Goal: Entertainment & Leisure: Browse casually

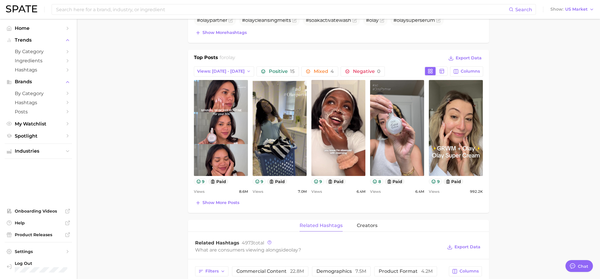
scroll to position [236, 0]
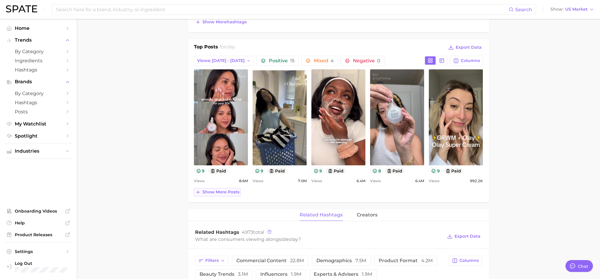
click at [208, 193] on span "Show more posts" at bounding box center [221, 192] width 37 height 5
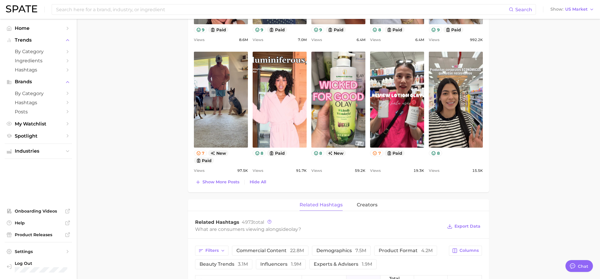
scroll to position [384, 0]
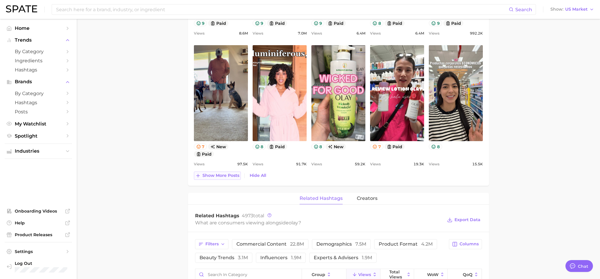
click at [221, 177] on span "Show more posts" at bounding box center [221, 175] width 37 height 5
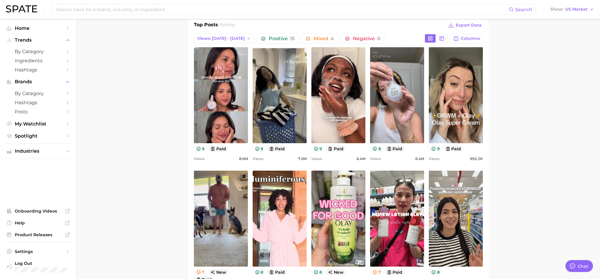
scroll to position [236, 0]
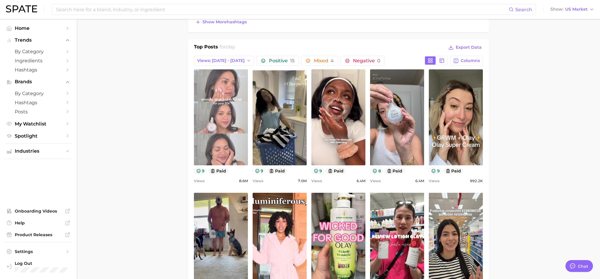
click at [219, 144] on link "view post on TikTok" at bounding box center [221, 117] width 54 height 96
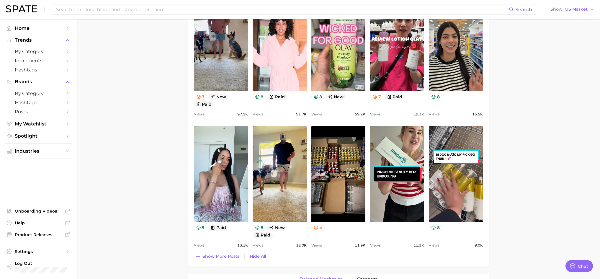
scroll to position [443, 0]
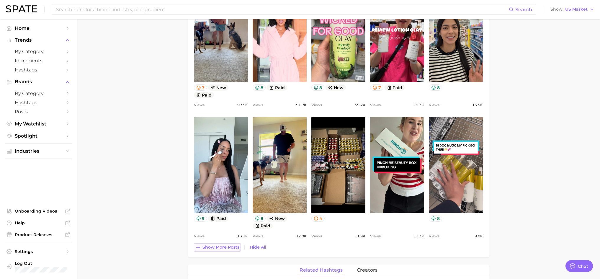
click at [211, 248] on span "Show more posts" at bounding box center [221, 247] width 37 height 5
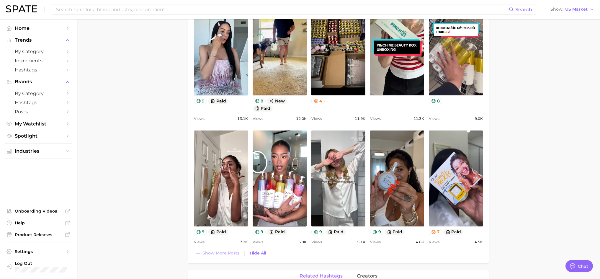
scroll to position [561, 0]
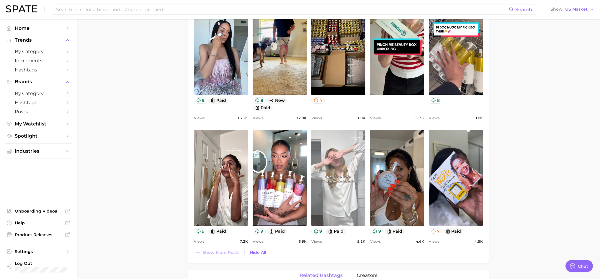
click at [335, 178] on link "view post on TikTok" at bounding box center [339, 178] width 54 height 96
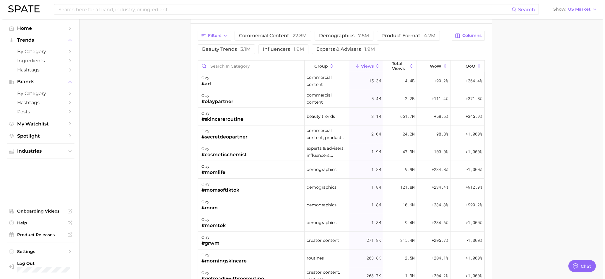
scroll to position [856, 0]
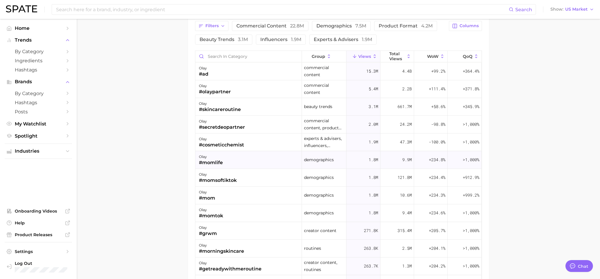
click at [209, 159] on div "olay" at bounding box center [211, 156] width 24 height 7
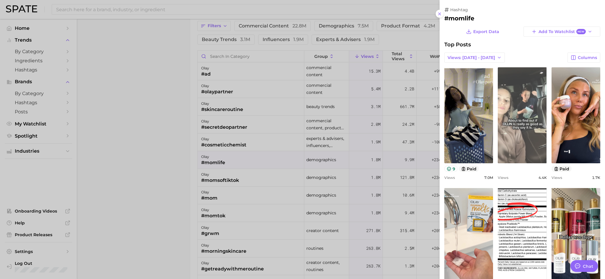
scroll to position [0, 0]
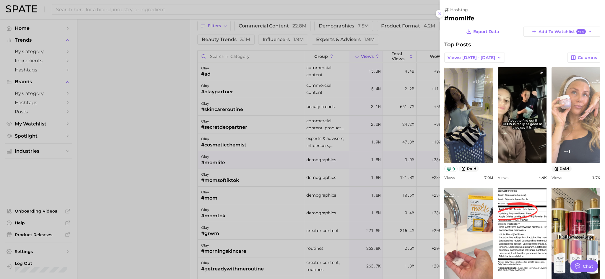
click at [562, 115] on link "view post on TikTok" at bounding box center [575, 115] width 49 height 96
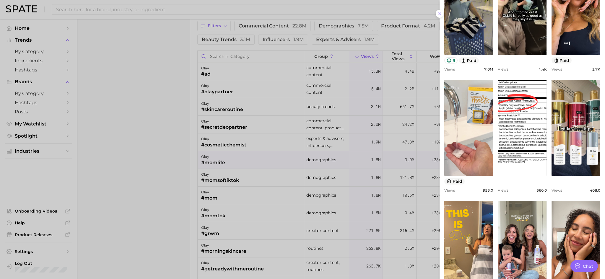
scroll to position [118, 0]
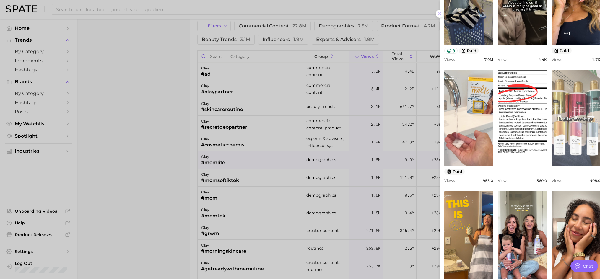
click at [566, 141] on link "view post on TikTok" at bounding box center [575, 118] width 49 height 96
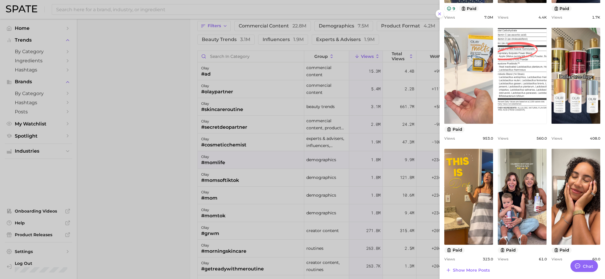
scroll to position [163, 0]
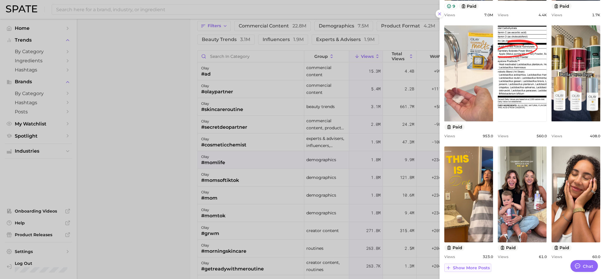
click at [470, 271] on button "Show more posts" at bounding box center [467, 268] width 47 height 8
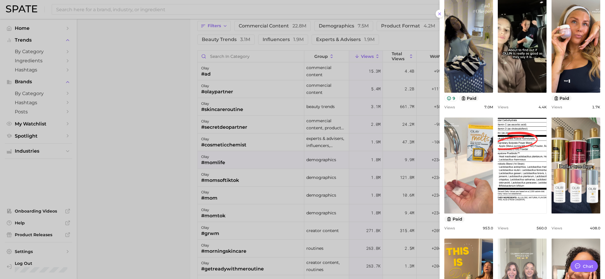
scroll to position [0, 0]
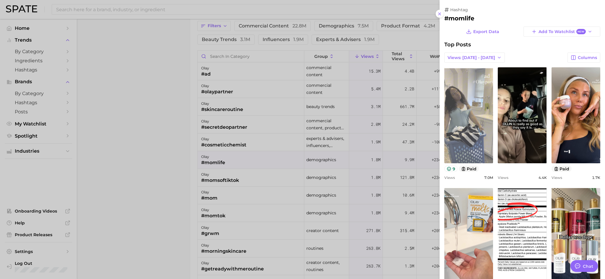
click at [477, 108] on link "view post on TikTok" at bounding box center [468, 115] width 49 height 96
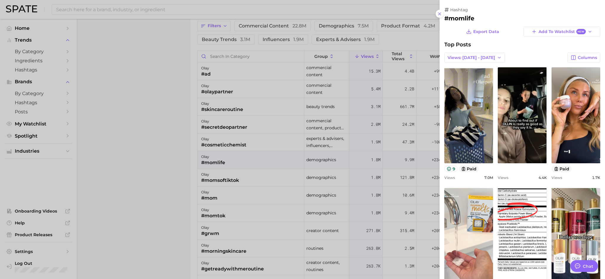
click at [227, 110] on div at bounding box center [302, 139] width 605 height 279
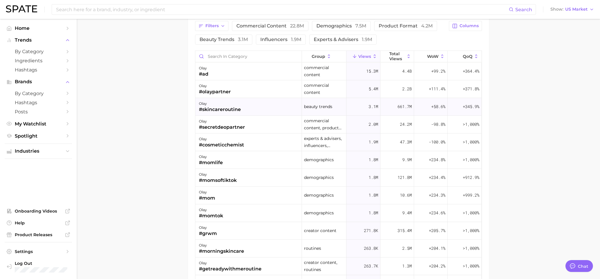
click at [210, 105] on div "olay" at bounding box center [220, 103] width 42 height 7
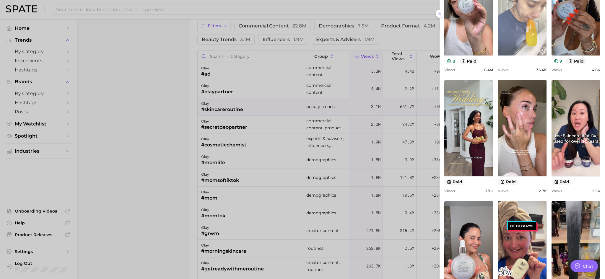
scroll to position [118, 0]
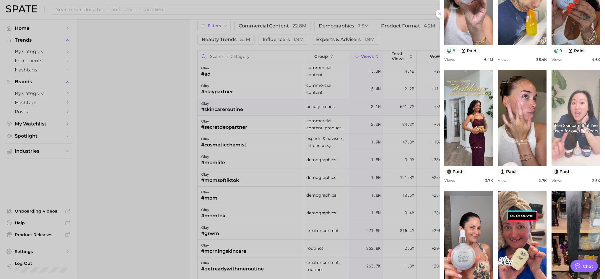
click at [584, 130] on link "view post on TikTok" at bounding box center [575, 118] width 49 height 96
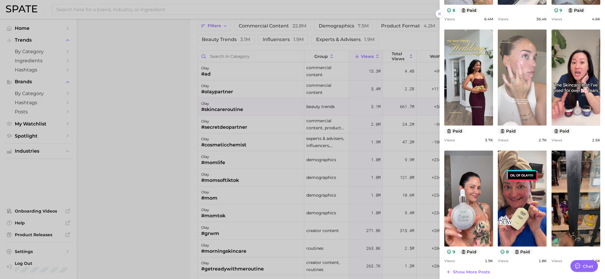
scroll to position [163, 0]
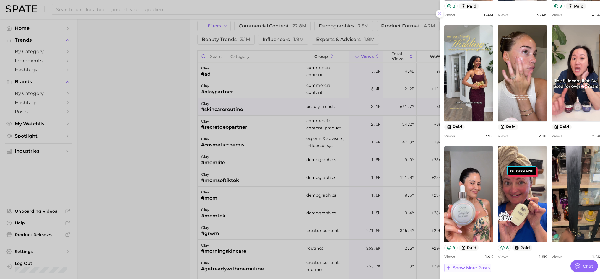
click at [472, 266] on span "Show more posts" at bounding box center [471, 267] width 37 height 5
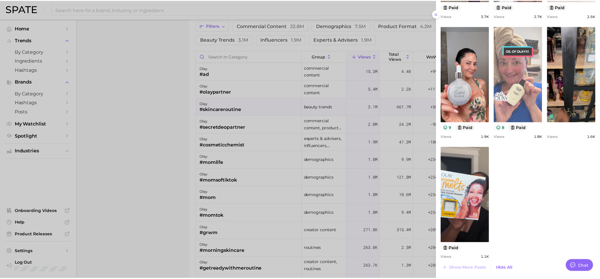
scroll to position [283, 0]
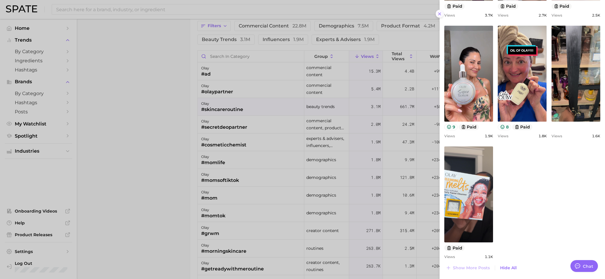
click at [440, 16] on button at bounding box center [440, 14] width 8 height 8
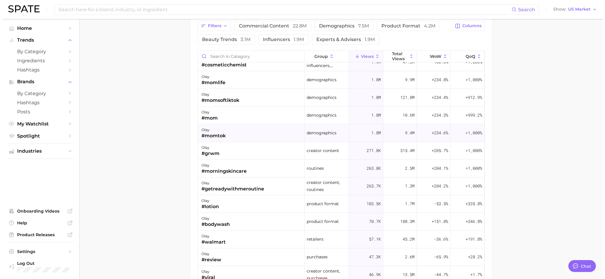
scroll to position [89, 0]
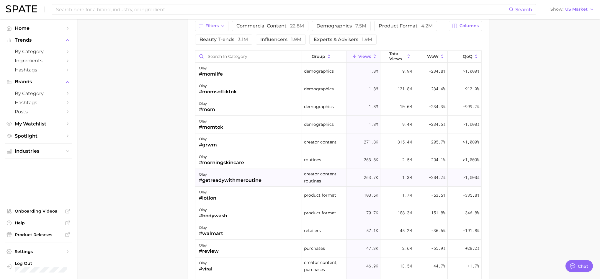
click at [217, 180] on div "#getreadywithmeroutine" at bounding box center [230, 180] width 63 height 7
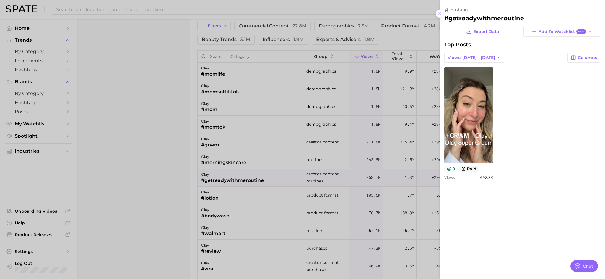
scroll to position [0, 0]
click at [437, 14] on icon at bounding box center [439, 14] width 5 height 5
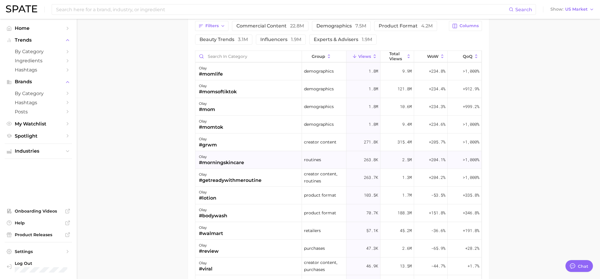
click at [228, 158] on div "olay" at bounding box center [221, 156] width 45 height 7
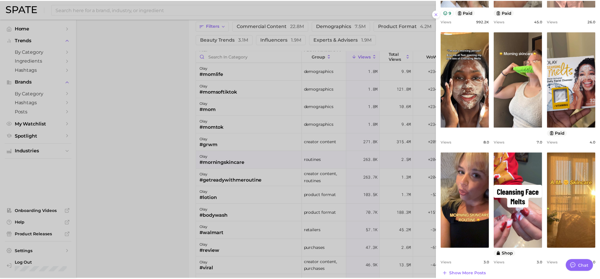
scroll to position [163, 0]
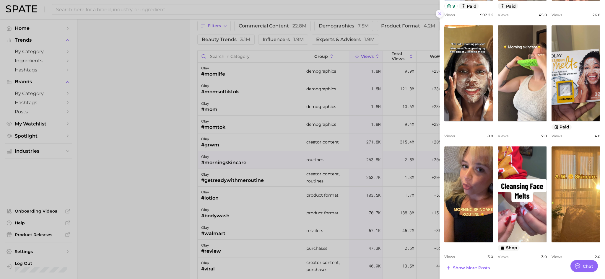
click at [440, 15] on icon at bounding box center [439, 14] width 5 height 5
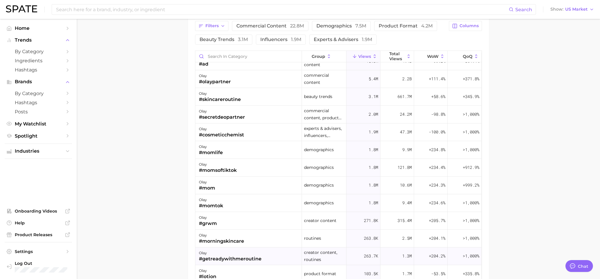
scroll to position [0, 0]
